Goal: Check status: Check status

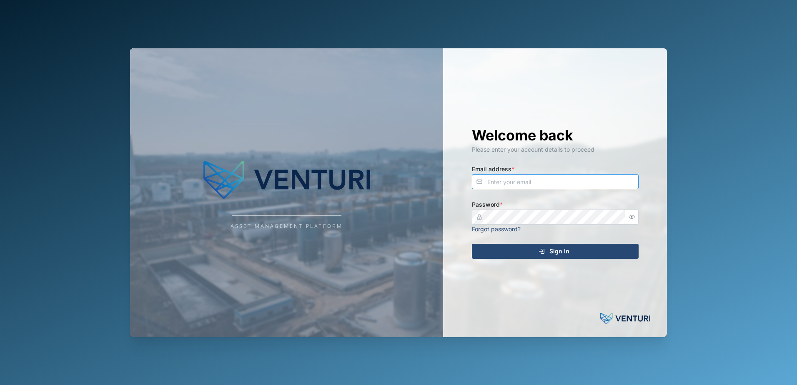
type input "[EMAIL_ADDRESS][DOMAIN_NAME]"
click at [515, 252] on div "Sign In" at bounding box center [553, 251] width 153 height 14
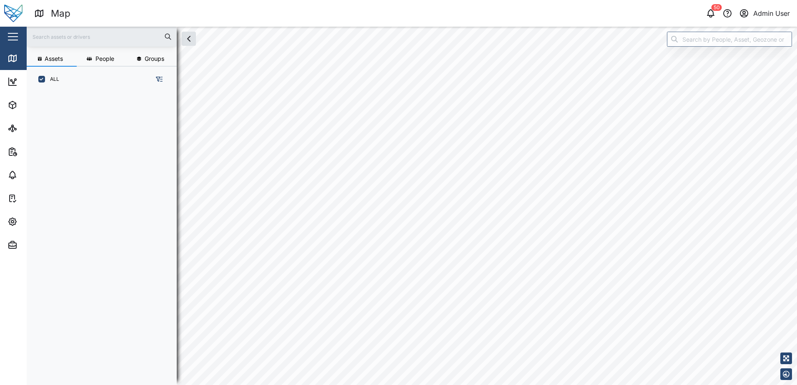
scroll to position [283, 130]
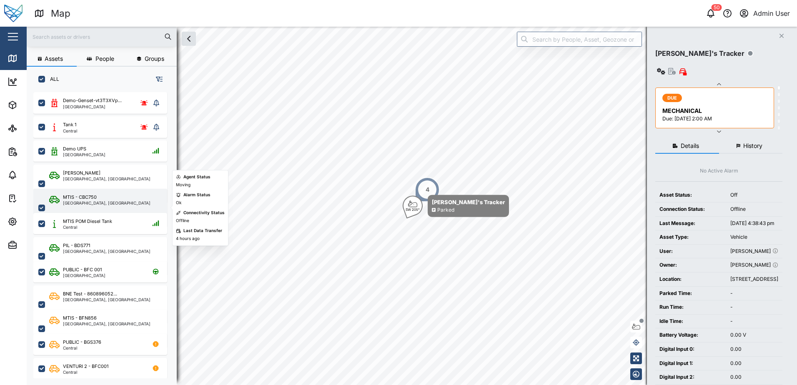
click at [125, 196] on div "MTIS - CBC750" at bounding box center [107, 197] width 88 height 7
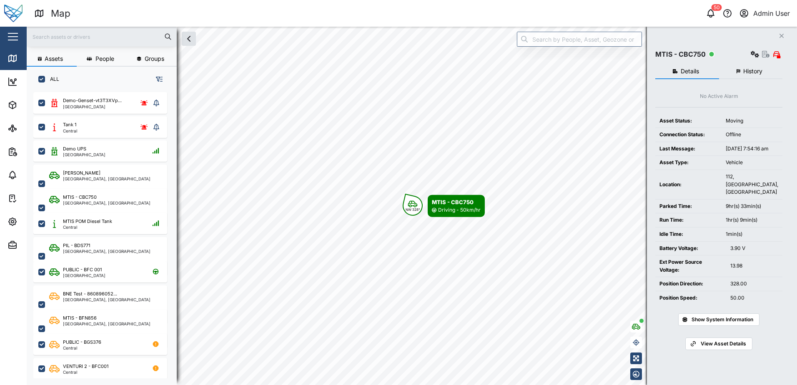
click at [759, 68] on span "History" at bounding box center [752, 71] width 19 height 6
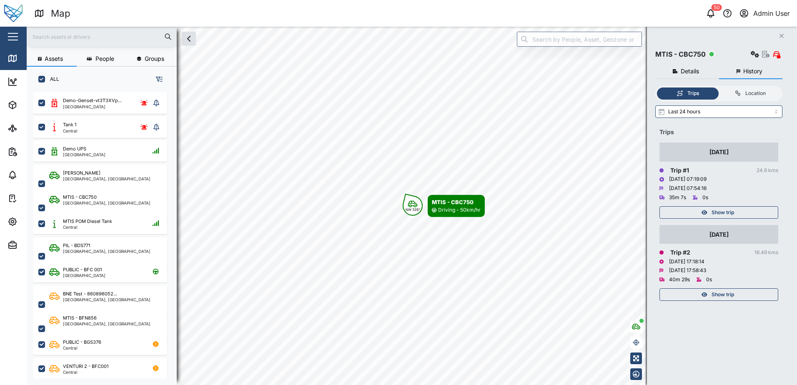
click at [728, 211] on span "Show trip" at bounding box center [723, 213] width 23 height 12
